Goal: Task Accomplishment & Management: Complete application form

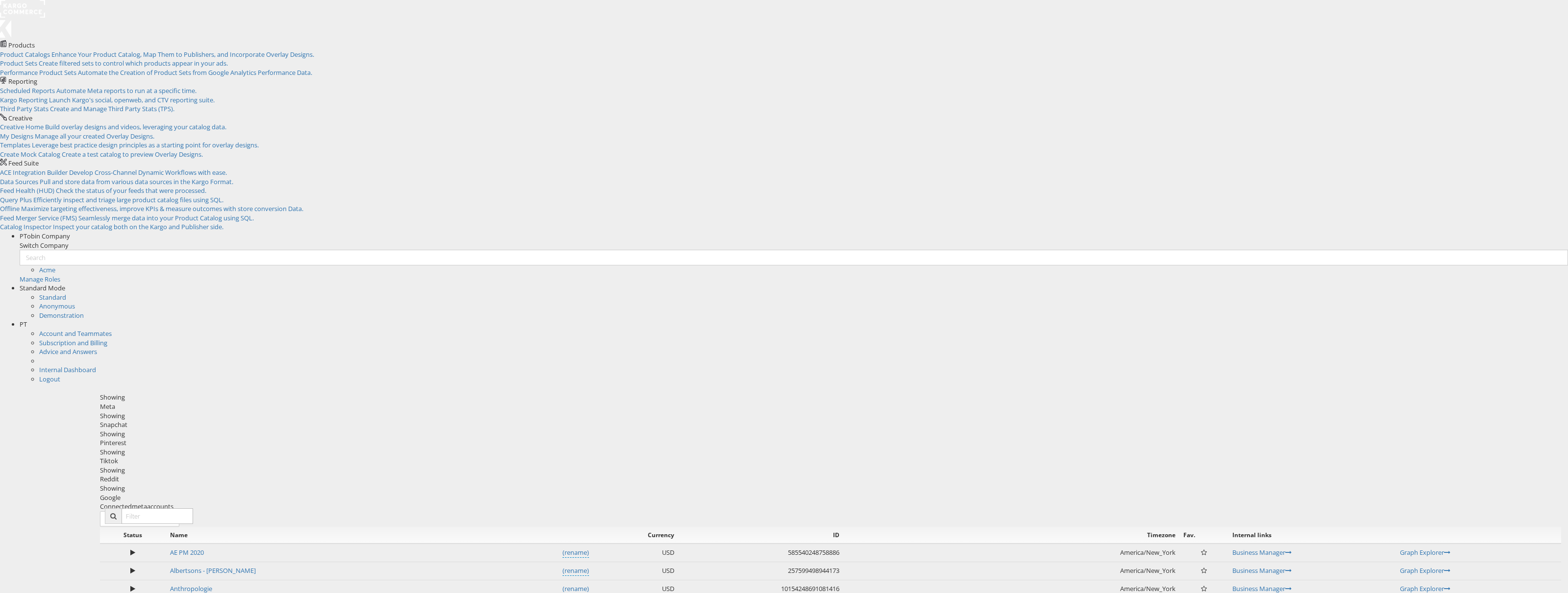
scroll to position [1, 0]
click at [27, 319] on span "PT" at bounding box center [23, 323] width 7 height 9
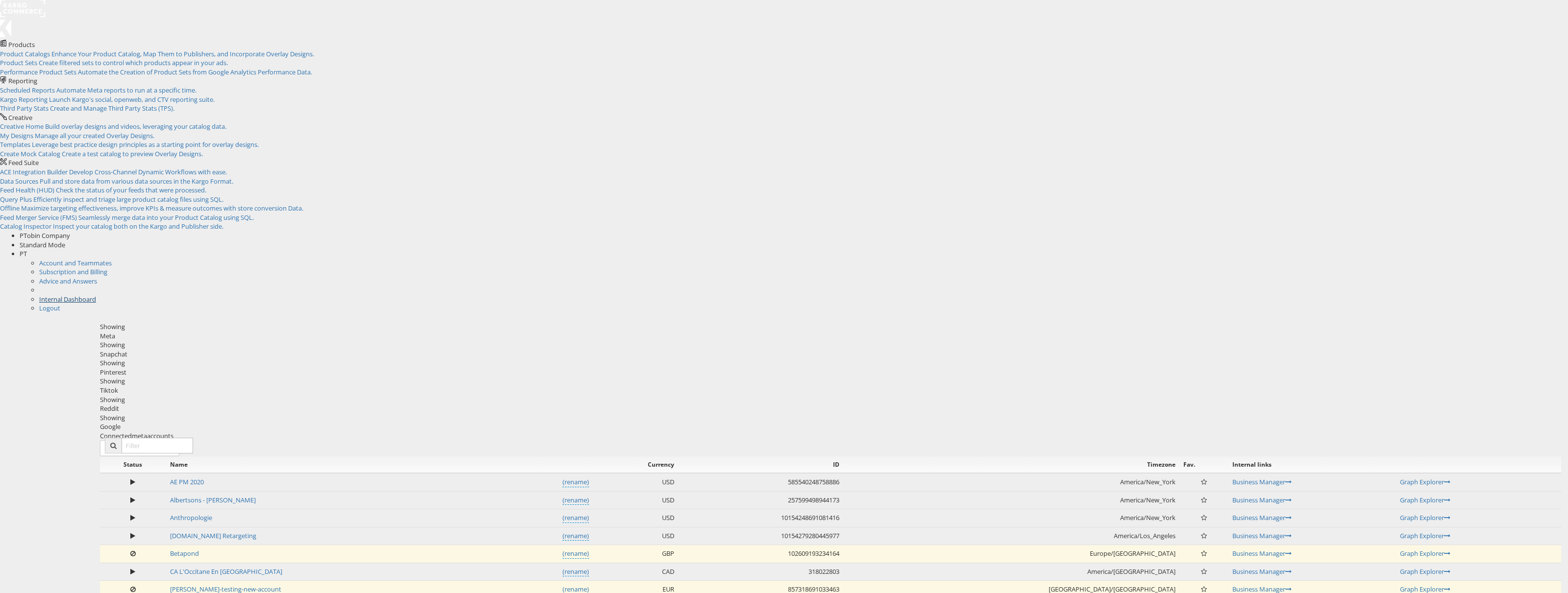
click at [96, 295] on link "Internal Dashboard" at bounding box center [67, 299] width 57 height 9
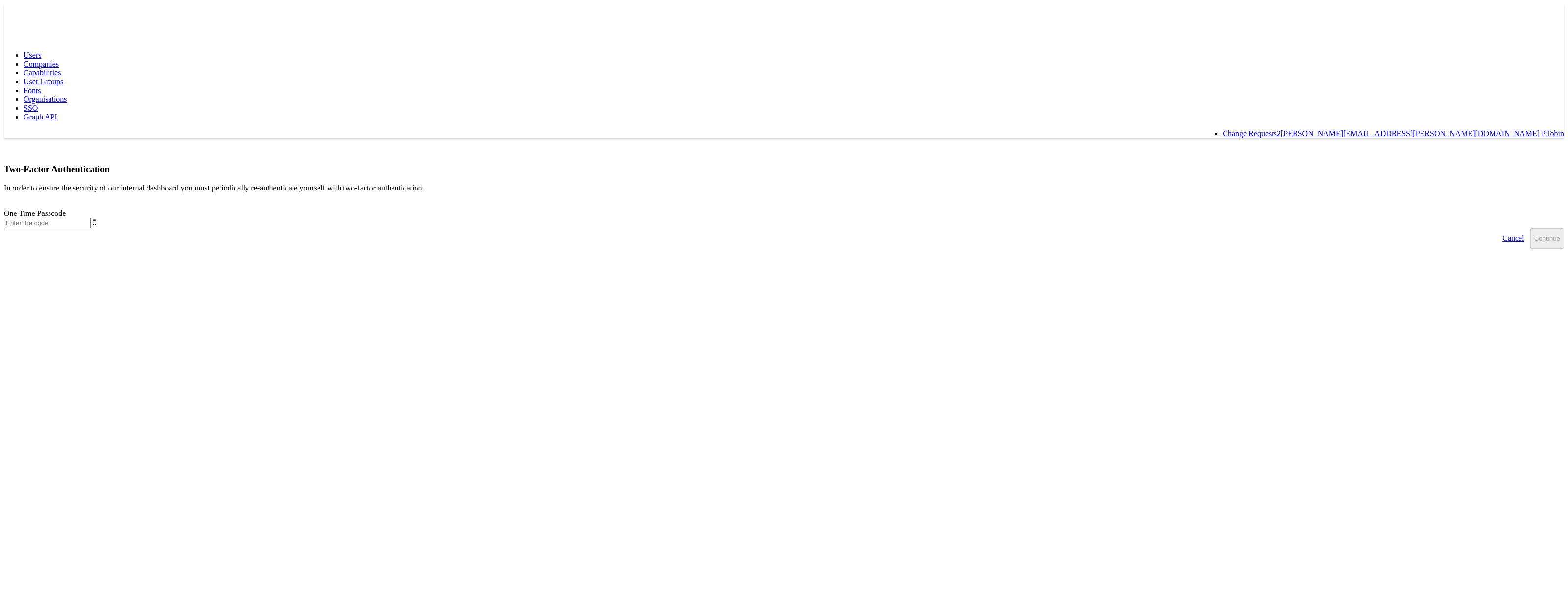
click at [91, 218] on input "text" at bounding box center [47, 223] width 87 height 10
type input "182101"
click at [1530, 228] on button "Continue" at bounding box center [1546, 238] width 34 height 21
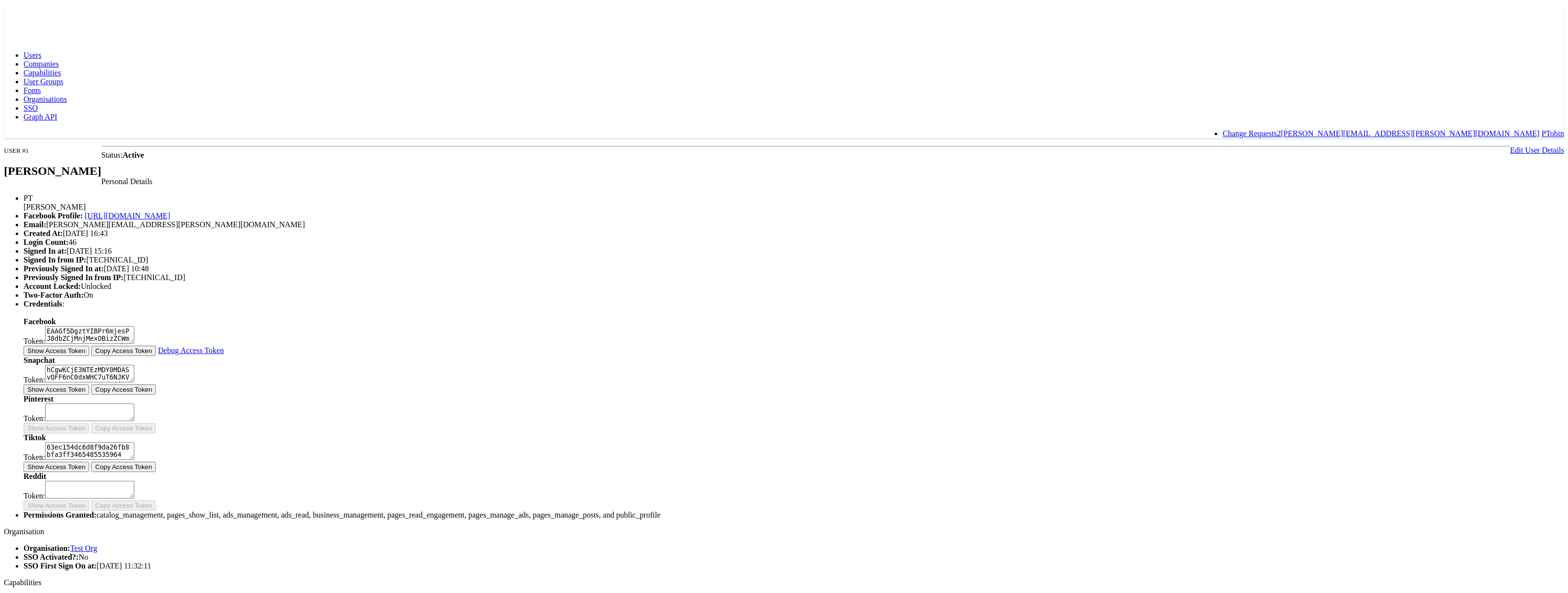
click at [61, 69] on span "Capabilities" at bounding box center [43, 73] width 38 height 9
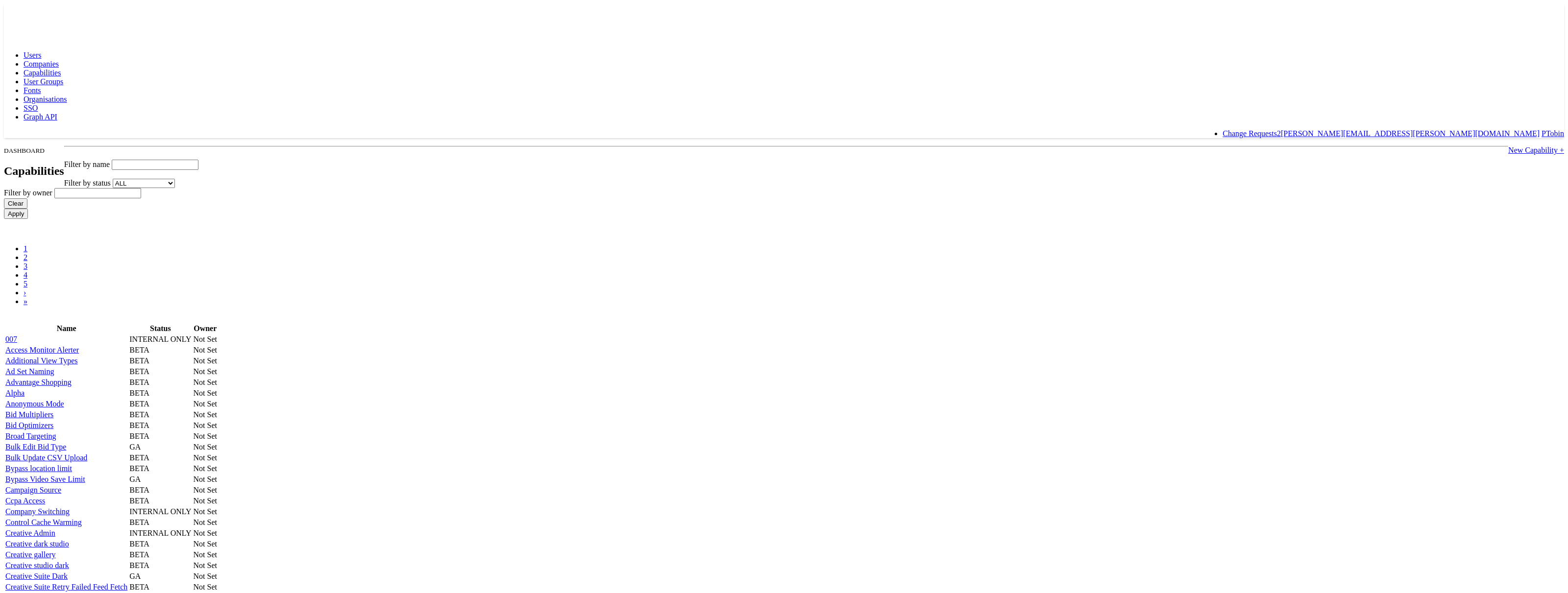
click at [199, 159] on input "text" at bounding box center [155, 164] width 87 height 10
paste input "AdKit Admin"
type input "AdKit Admin"
click at [4, 208] on input "Apply" at bounding box center [15, 214] width 24 height 10
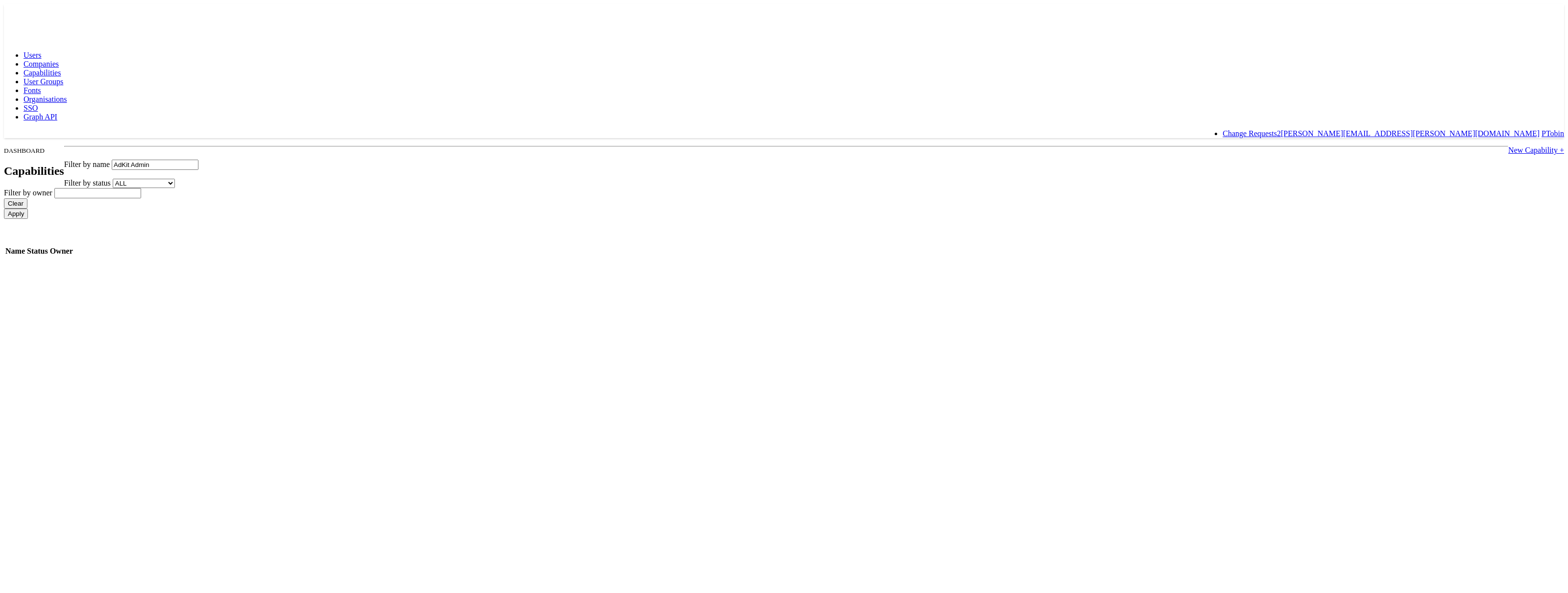
click at [1508, 146] on link "New Capability +" at bounding box center [1536, 150] width 56 height 9
click at [230, 187] on input "Name" at bounding box center [186, 184] width 87 height 10
paste input "AdKit Admin"
type input "AdKit Admin"
click at [217, 159] on input "Id" at bounding box center [174, 164] width 87 height 10
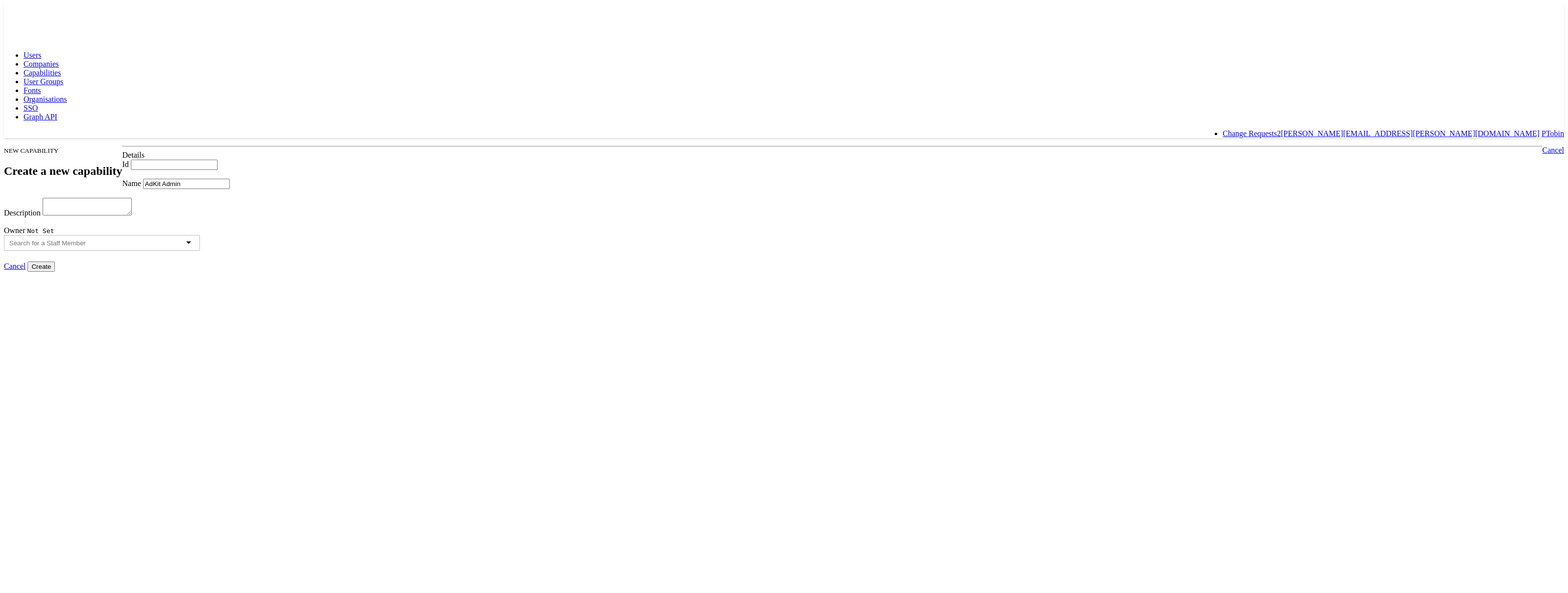
paste input "adkit_admin"
type input "adkit_admin"
click at [132, 216] on textarea "Description" at bounding box center [87, 206] width 90 height 17
paste textarea "Admins of adkit workspaces"
type textarea "Admins of adkit workspaces"
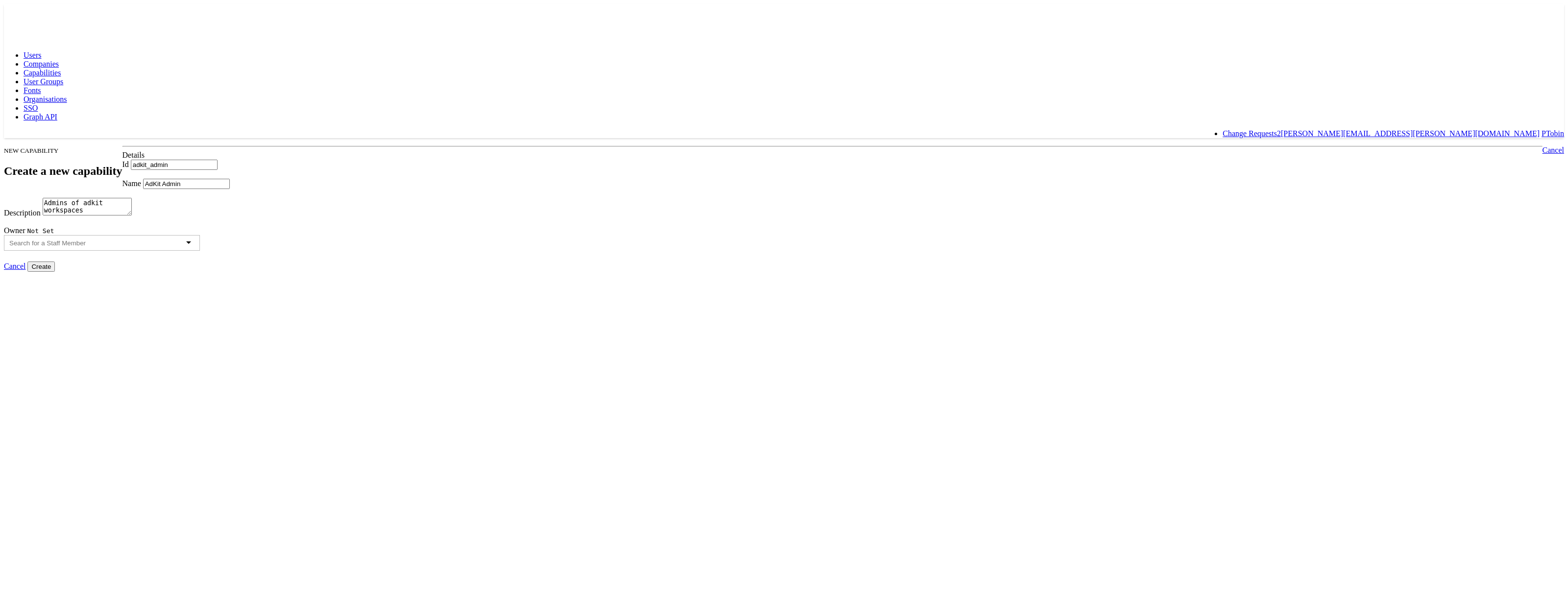
click at [200, 250] on div at bounding box center [101, 243] width 196 height 16
type input "p"
click at [55, 272] on input "Create" at bounding box center [41, 266] width 27 height 10
type input "Creating..."
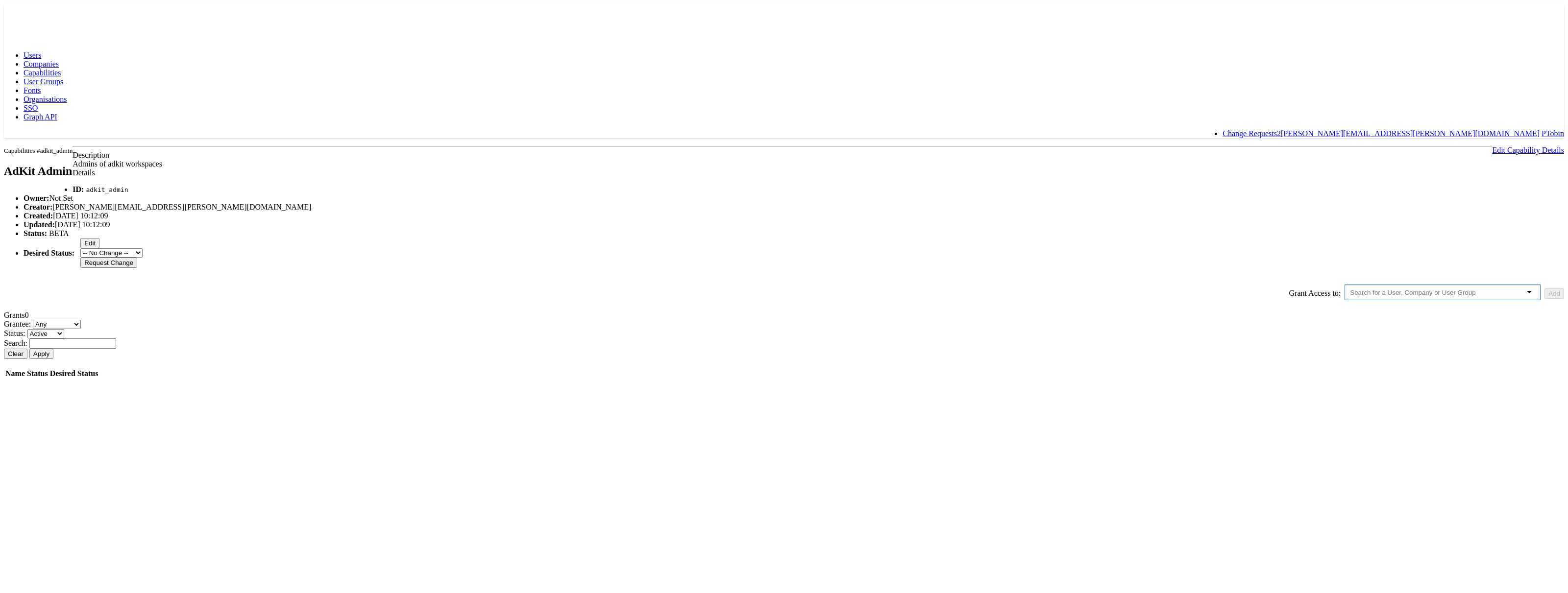
click at [1350, 296] on input "text" at bounding box center [1421, 292] width 143 height 7
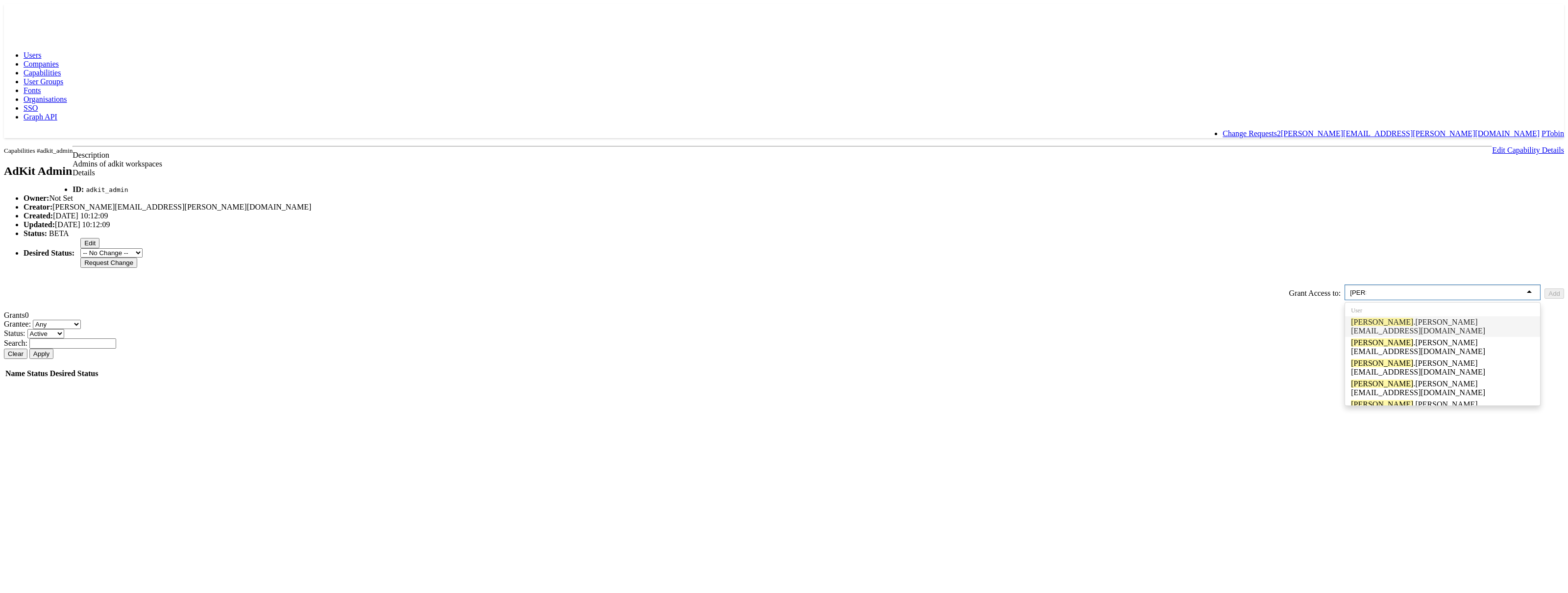
type input "[PERSON_NAME]."
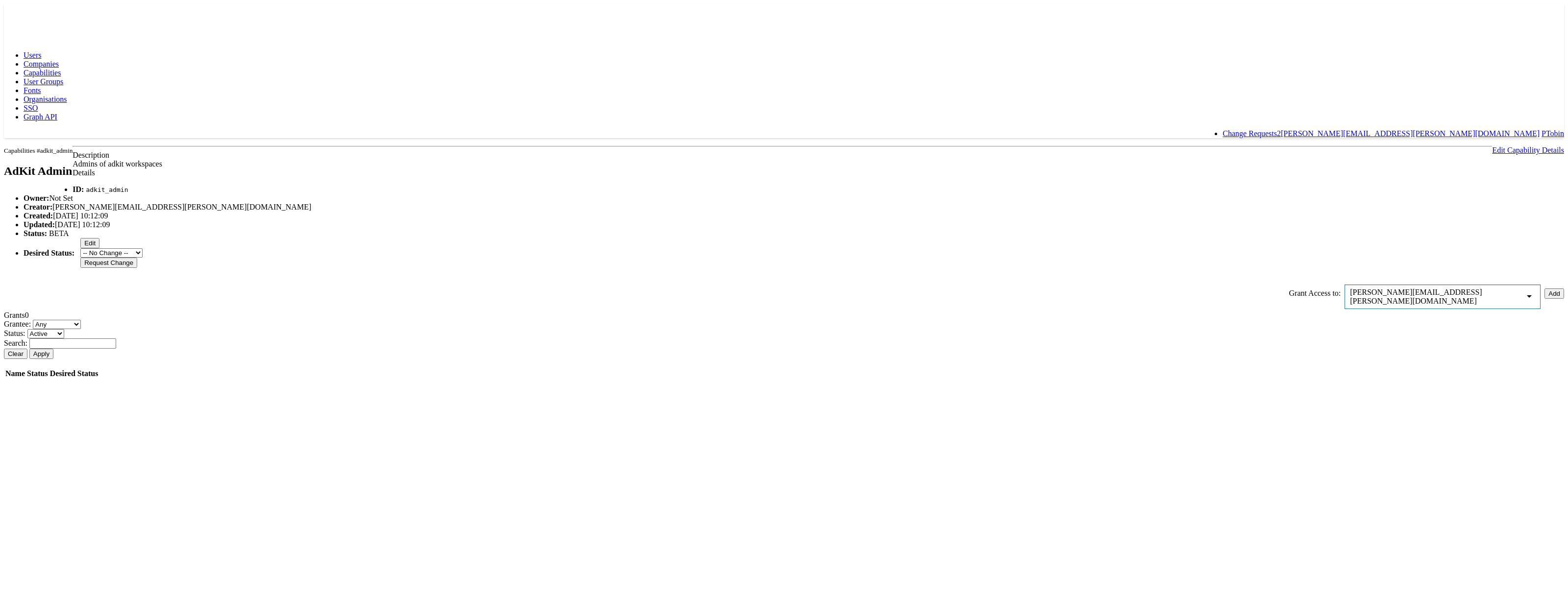
click at [1544, 299] on button "Add" at bounding box center [1554, 294] width 19 height 10
click at [158, 399] on input "Approve" at bounding box center [141, 394] width 32 height 10
